Goal: Entertainment & Leisure: Consume media (video, audio)

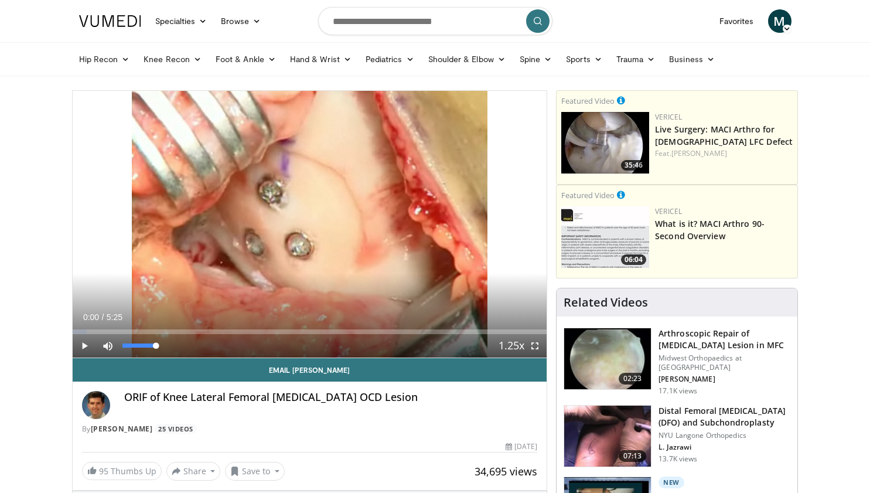
click at [105, 346] on span "Video Player" at bounding box center [107, 345] width 23 height 23
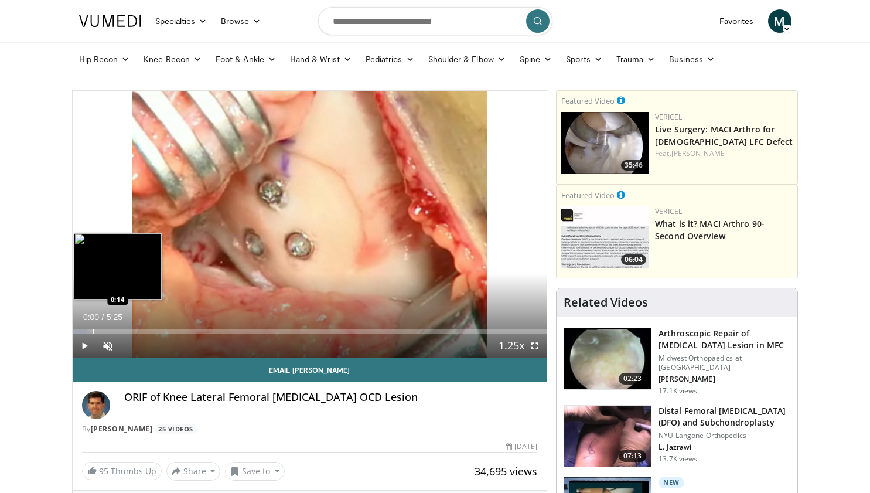
click at [93, 329] on div "Progress Bar" at bounding box center [93, 331] width 1 height 5
click at [118, 326] on div "Loaded : 21.48% 0:14 0:31" at bounding box center [310, 328] width 474 height 11
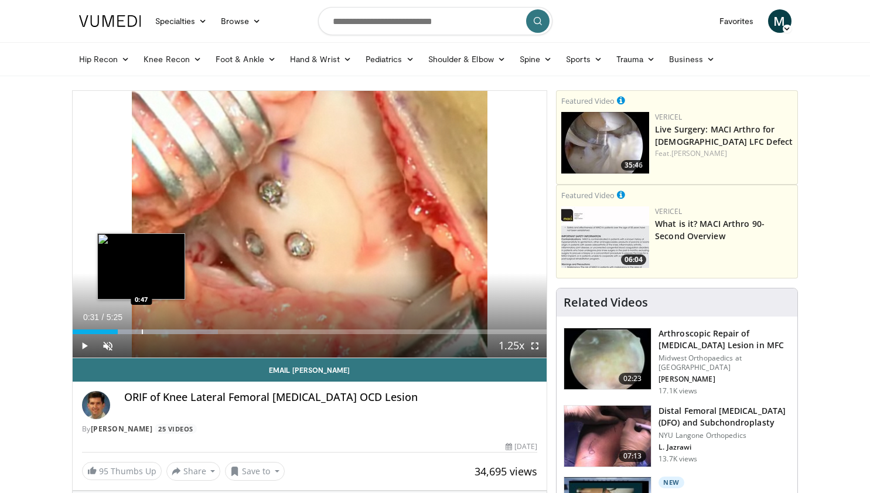
click at [142, 330] on div "Progress Bar" at bounding box center [142, 331] width 1 height 5
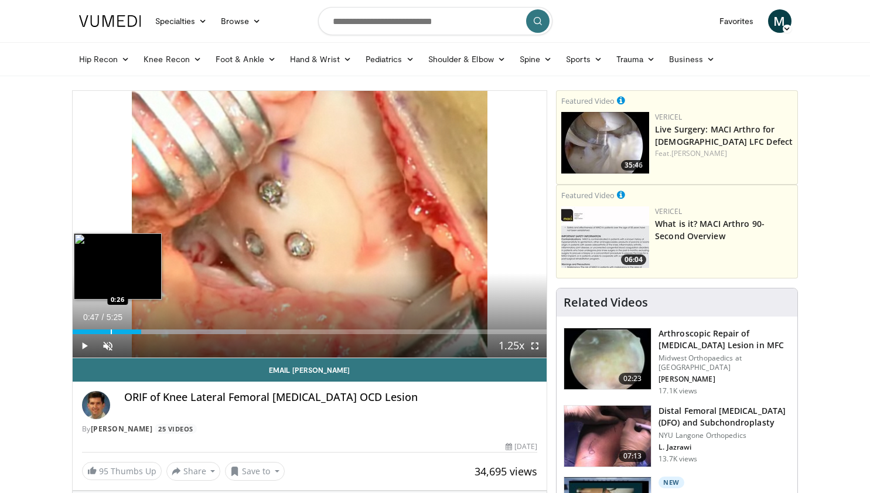
click at [112, 328] on div "Loaded : 36.66% 0:47 0:26" at bounding box center [310, 328] width 474 height 11
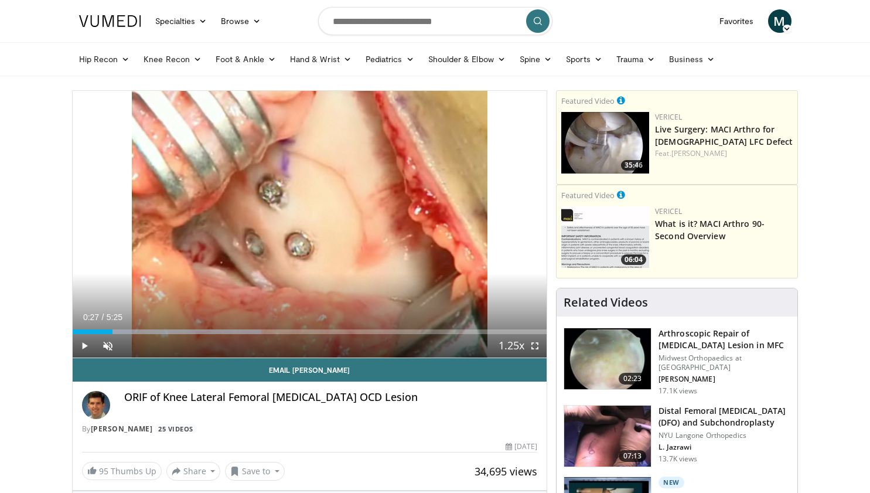
click at [84, 344] on span "Video Player" at bounding box center [84, 345] width 23 height 23
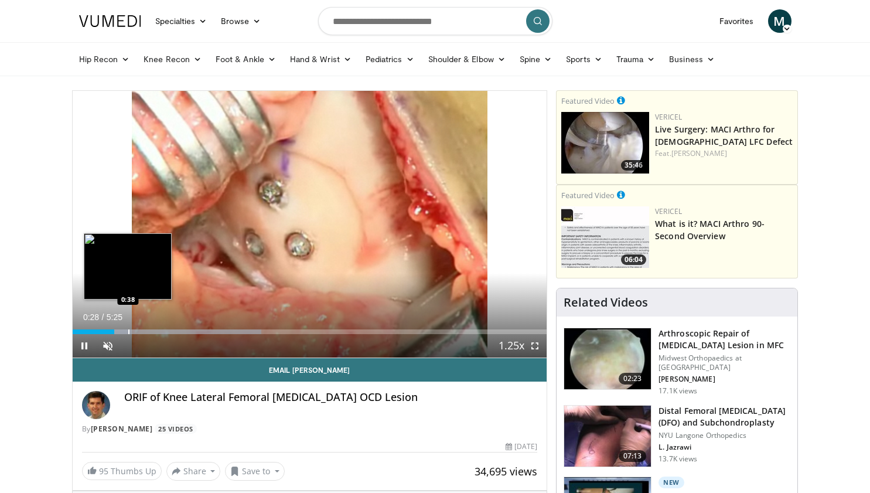
click at [128, 326] on div "Loaded : 39.80% 0:28 0:38" at bounding box center [310, 328] width 474 height 11
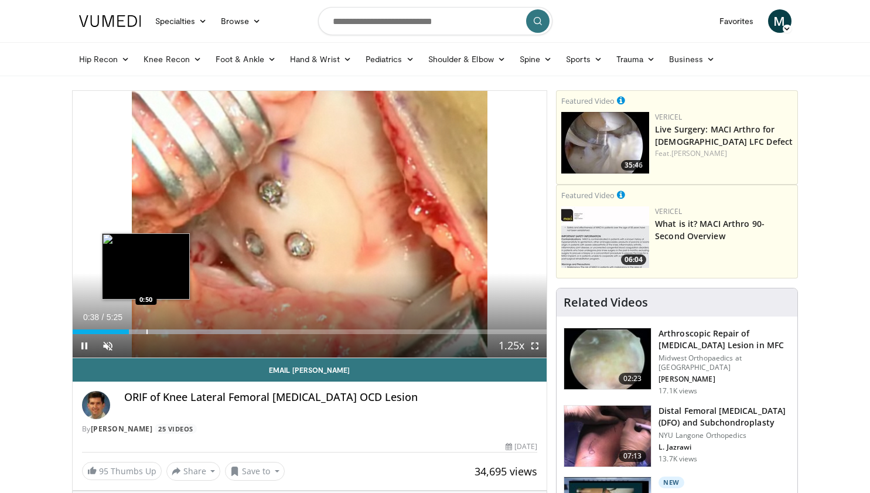
click at [146, 328] on div "Loaded : 39.80% 0:38 0:50" at bounding box center [310, 328] width 474 height 11
click at [129, 328] on div "Loaded : 39.80% 0:52 0:39" at bounding box center [310, 328] width 474 height 11
click at [135, 328] on div "Loaded : 39.80% 0:41 0:43" at bounding box center [310, 328] width 474 height 11
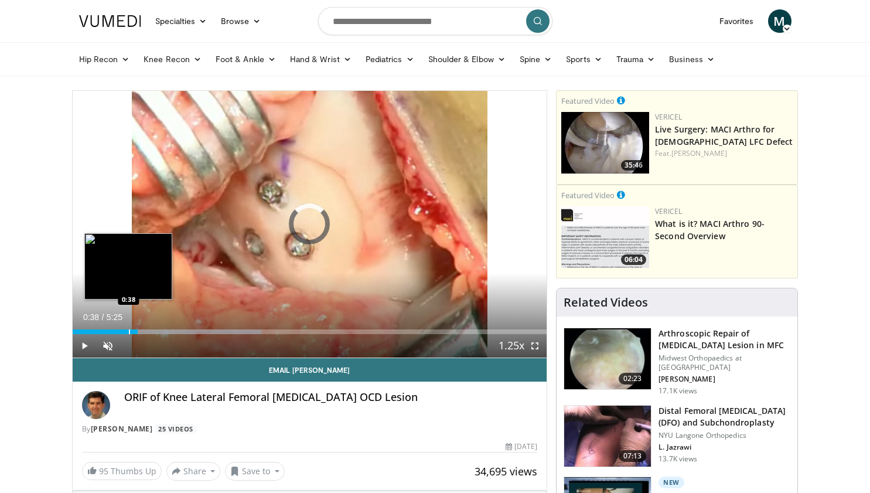
click at [129, 329] on div "Progress Bar" at bounding box center [129, 331] width 1 height 5
click at [125, 332] on div "Progress Bar" at bounding box center [125, 331] width 1 height 5
click at [135, 332] on div "Progress Bar" at bounding box center [135, 331] width 1 height 5
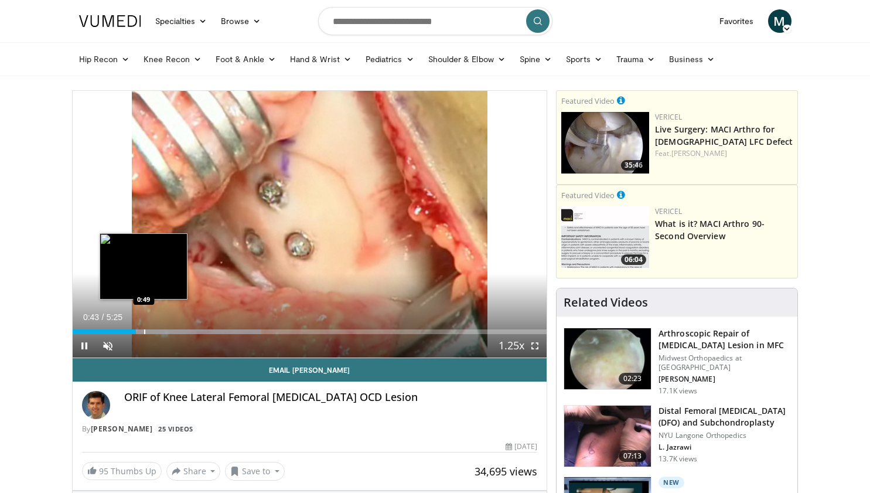
click at [144, 332] on div "Progress Bar" at bounding box center [144, 331] width 1 height 5
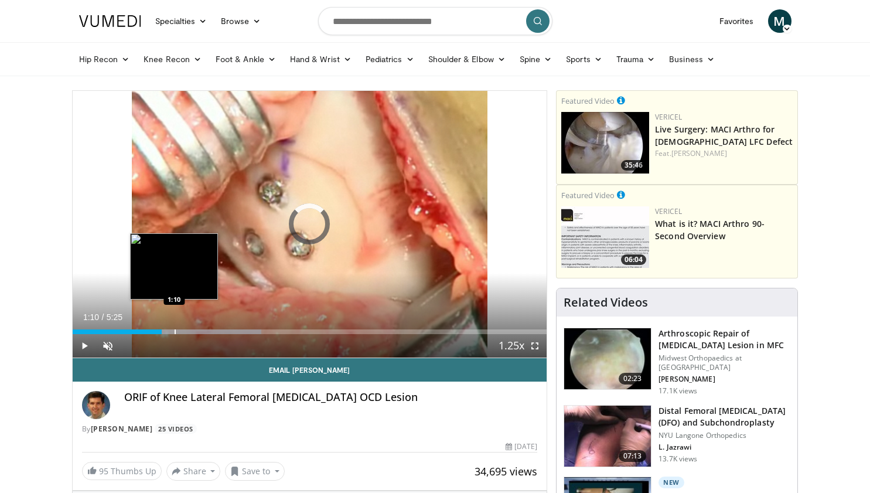
click at [175, 329] on div "Progress Bar" at bounding box center [175, 331] width 1 height 5
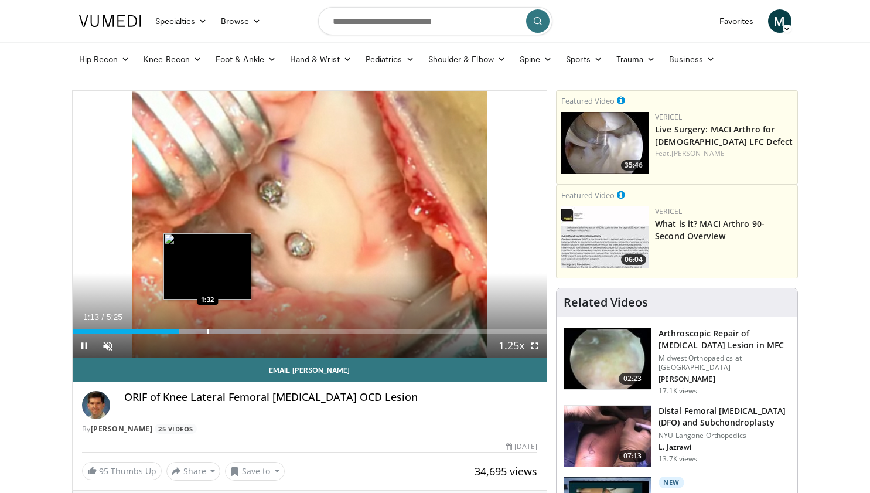
click at [207, 331] on div "Progress Bar" at bounding box center [207, 331] width 1 height 5
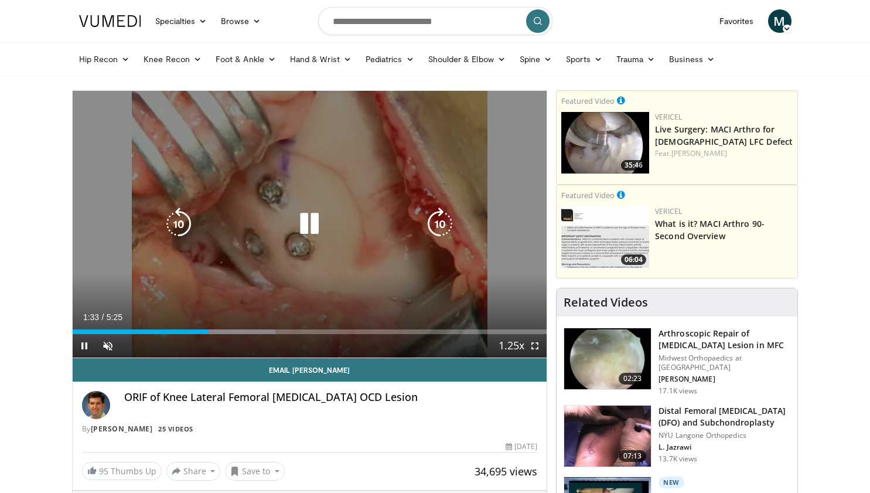
click at [228, 332] on div "Loaded : 42.79% 1:33 1:32" at bounding box center [310, 331] width 474 height 5
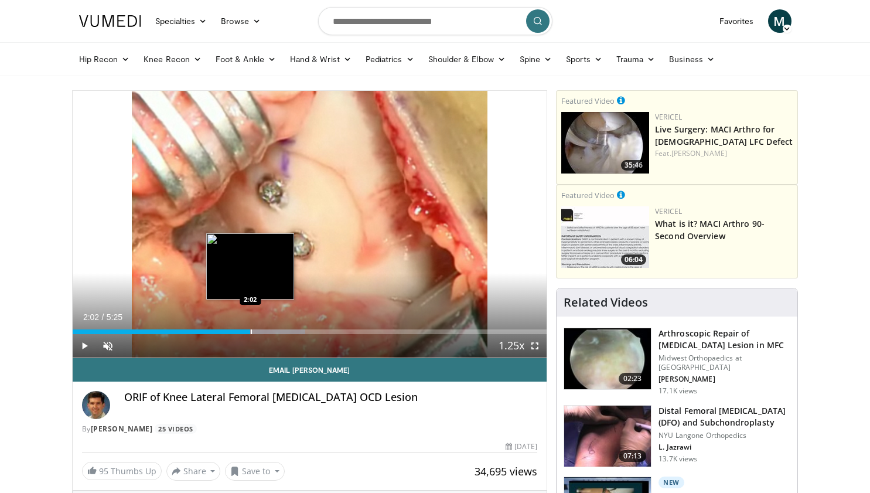
click at [251, 329] on div "Progress Bar" at bounding box center [251, 331] width 1 height 5
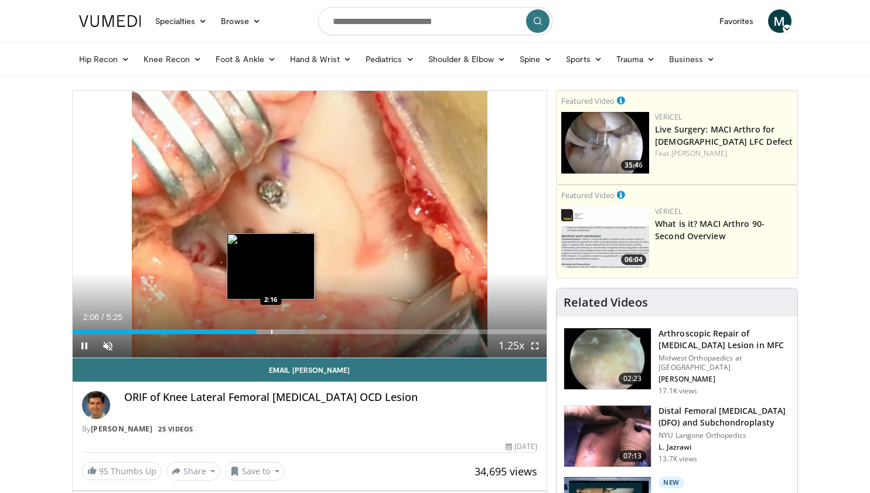
click at [271, 329] on div "Progress Bar" at bounding box center [271, 331] width 1 height 5
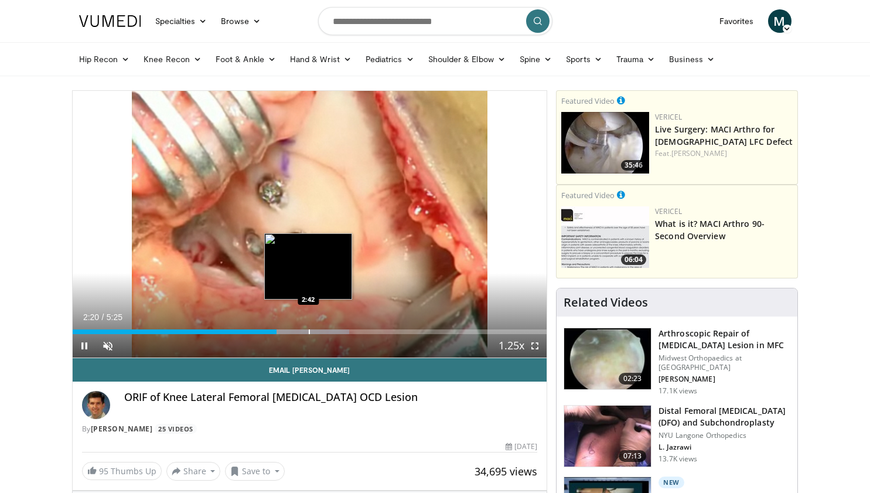
click at [309, 329] on div "Progress Bar" at bounding box center [309, 331] width 1 height 5
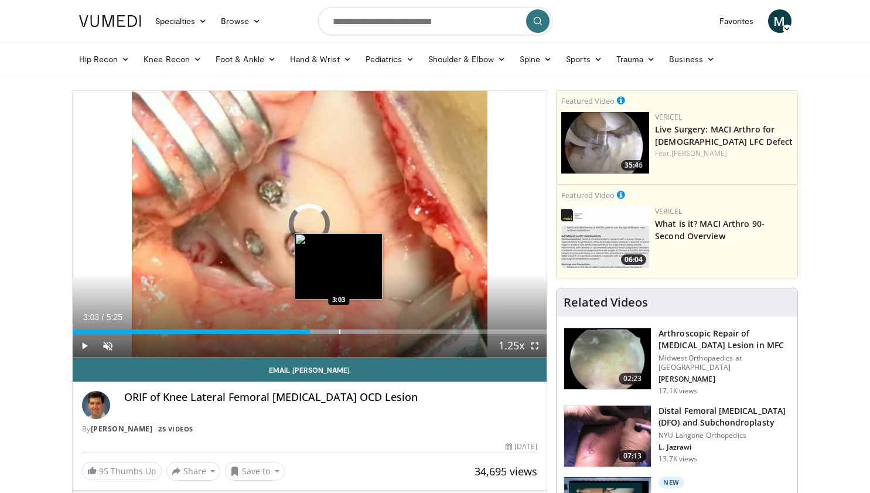
click at [339, 332] on div "Progress Bar" at bounding box center [339, 331] width 1 height 5
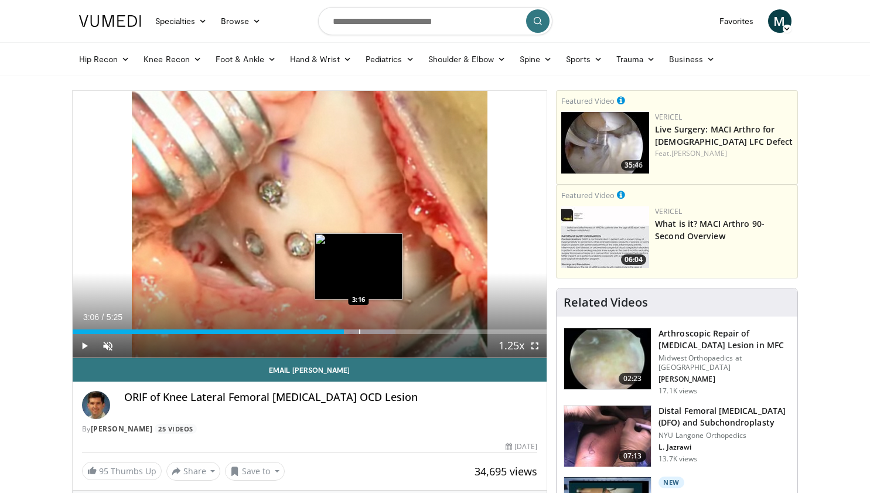
click at [359, 329] on div "Progress Bar" at bounding box center [359, 331] width 1 height 5
click at [376, 330] on div "Progress Bar" at bounding box center [376, 331] width 1 height 5
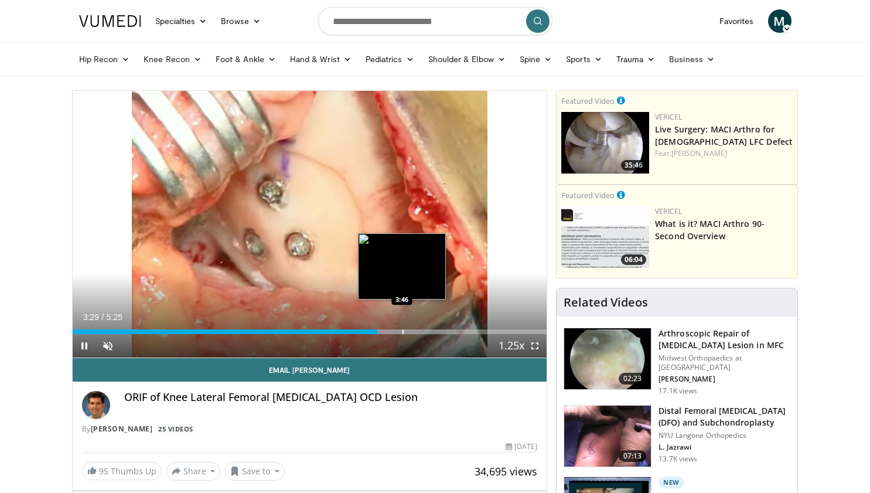
click at [402, 331] on div "Progress Bar" at bounding box center [402, 331] width 1 height 5
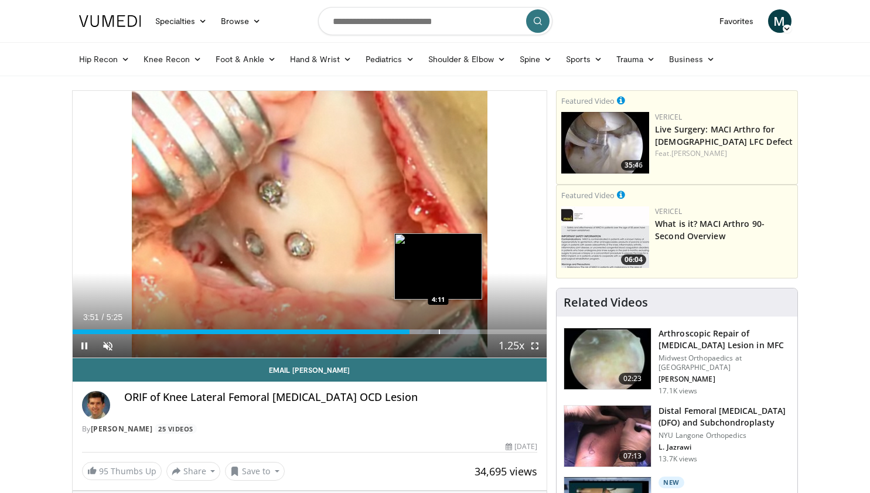
click at [440, 330] on div "Progress Bar" at bounding box center [439, 331] width 1 height 5
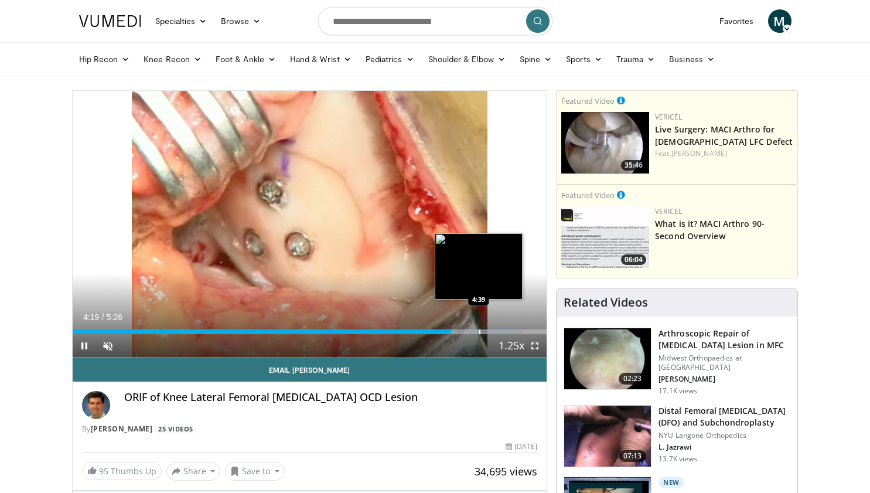
click at [479, 333] on div "Progress Bar" at bounding box center [479, 331] width 1 height 5
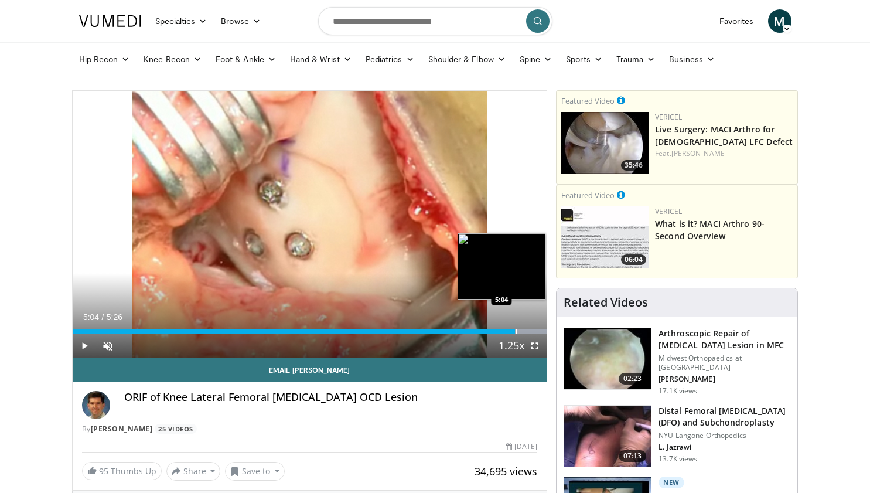
click at [515, 329] on div "Progress Bar" at bounding box center [515, 331] width 1 height 5
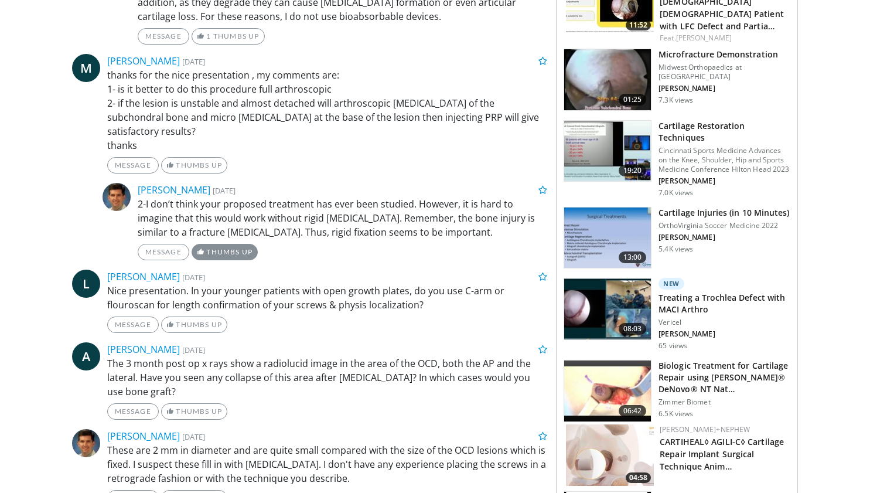
scroll to position [1204, 0]
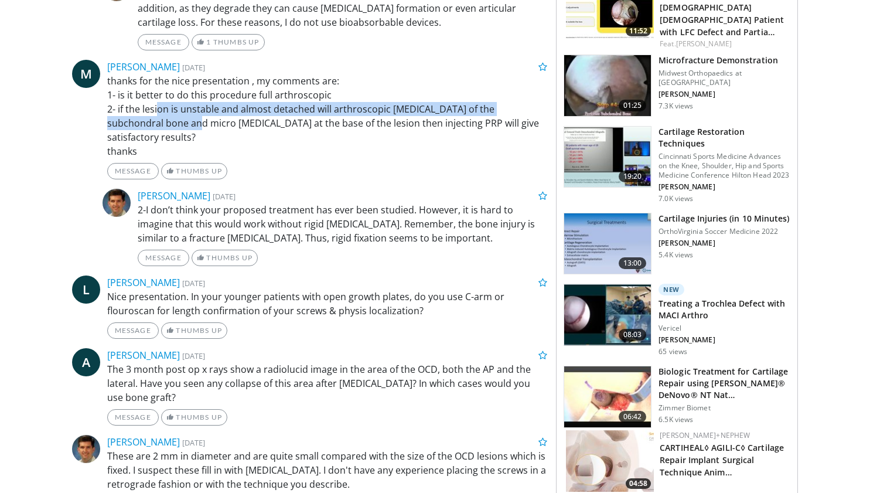
drag, startPoint x: 158, startPoint y: 98, endPoint x: 158, endPoint y: 110, distance: 11.7
click at [158, 110] on p "thanks for the nice presentation , my comments are: 1- is it better to do this …" at bounding box center [327, 116] width 440 height 84
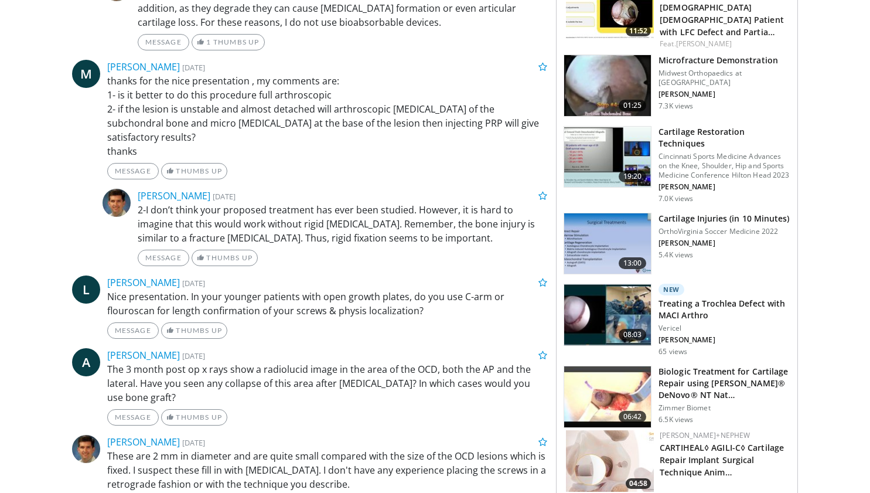
click at [264, 115] on p "thanks for the nice presentation , my comments are: 1- is it better to do this …" at bounding box center [327, 116] width 440 height 84
click at [282, 106] on p "thanks for the nice presentation , my comments are: 1- is it better to do this …" at bounding box center [327, 116] width 440 height 84
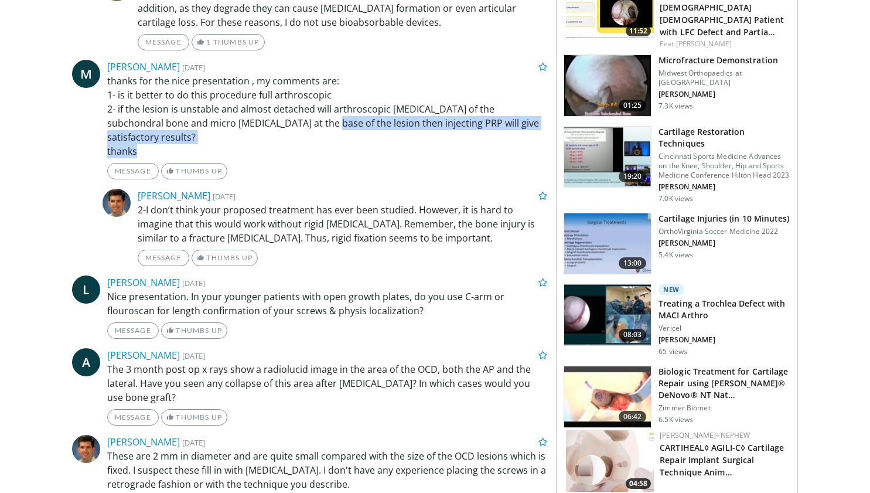
drag, startPoint x: 282, startPoint y: 108, endPoint x: 282, endPoint y: 115, distance: 7.0
click at [282, 115] on p "thanks for the nice presentation , my comments are: 1- is it better to do this …" at bounding box center [327, 116] width 440 height 84
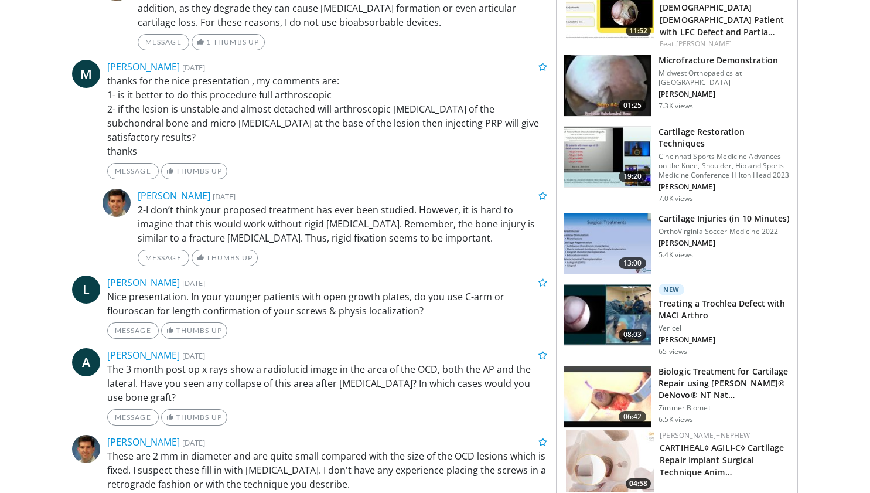
click at [366, 203] on p "2-I don’t think your proposed treatment has ever been studied. However, it is h…" at bounding box center [343, 224] width 410 height 42
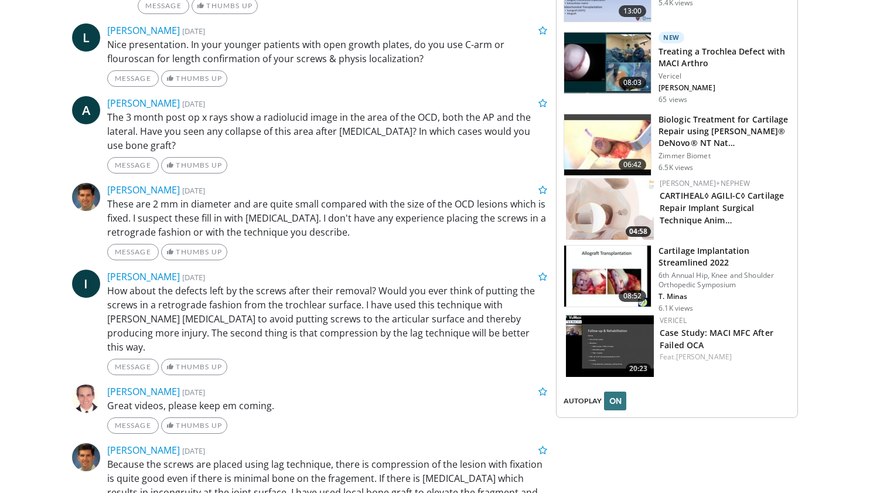
scroll to position [1457, 0]
